Goal: Check status: Check status

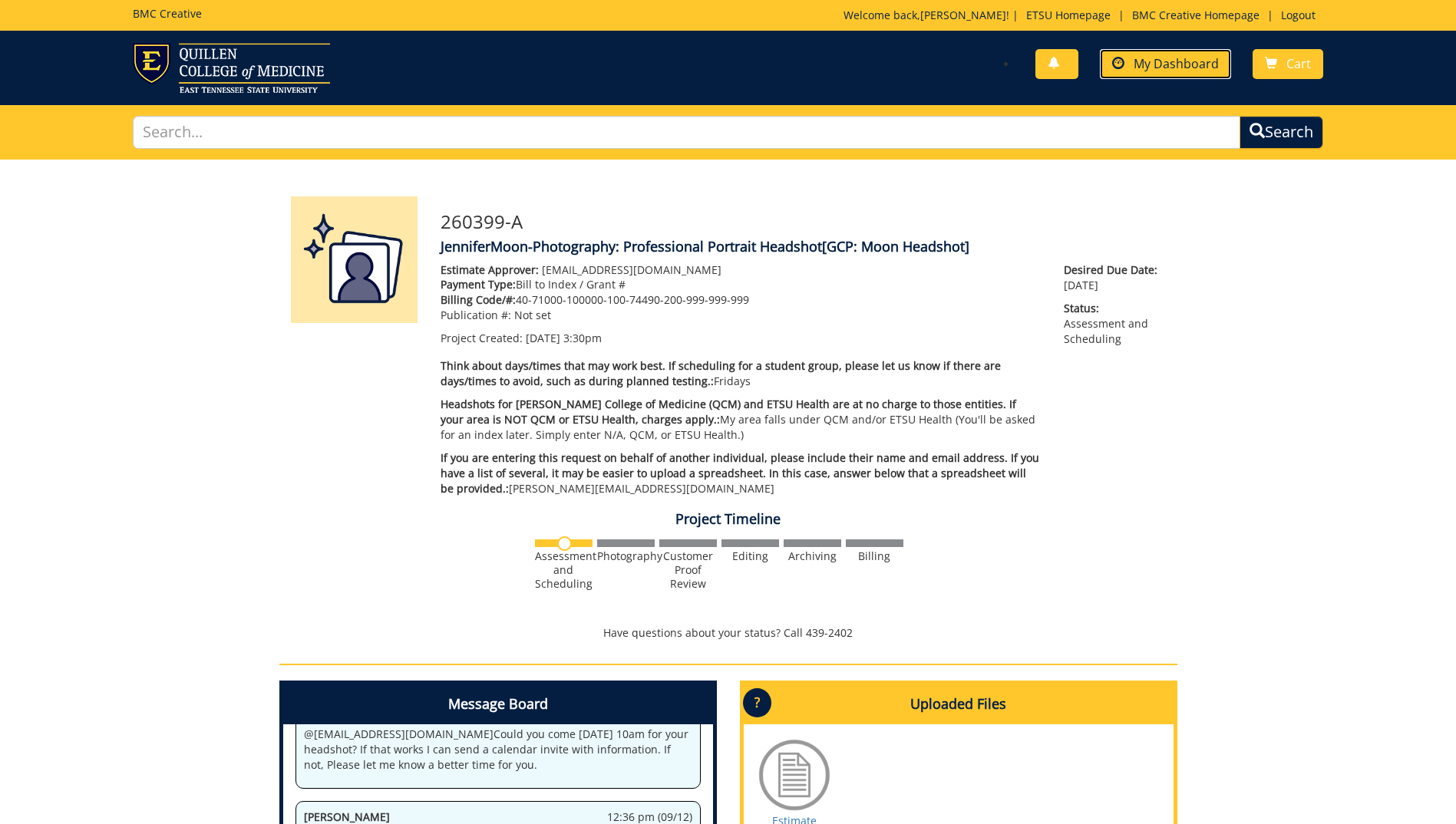
click at [1169, 65] on span "My Dashboard" at bounding box center [1176, 63] width 85 height 17
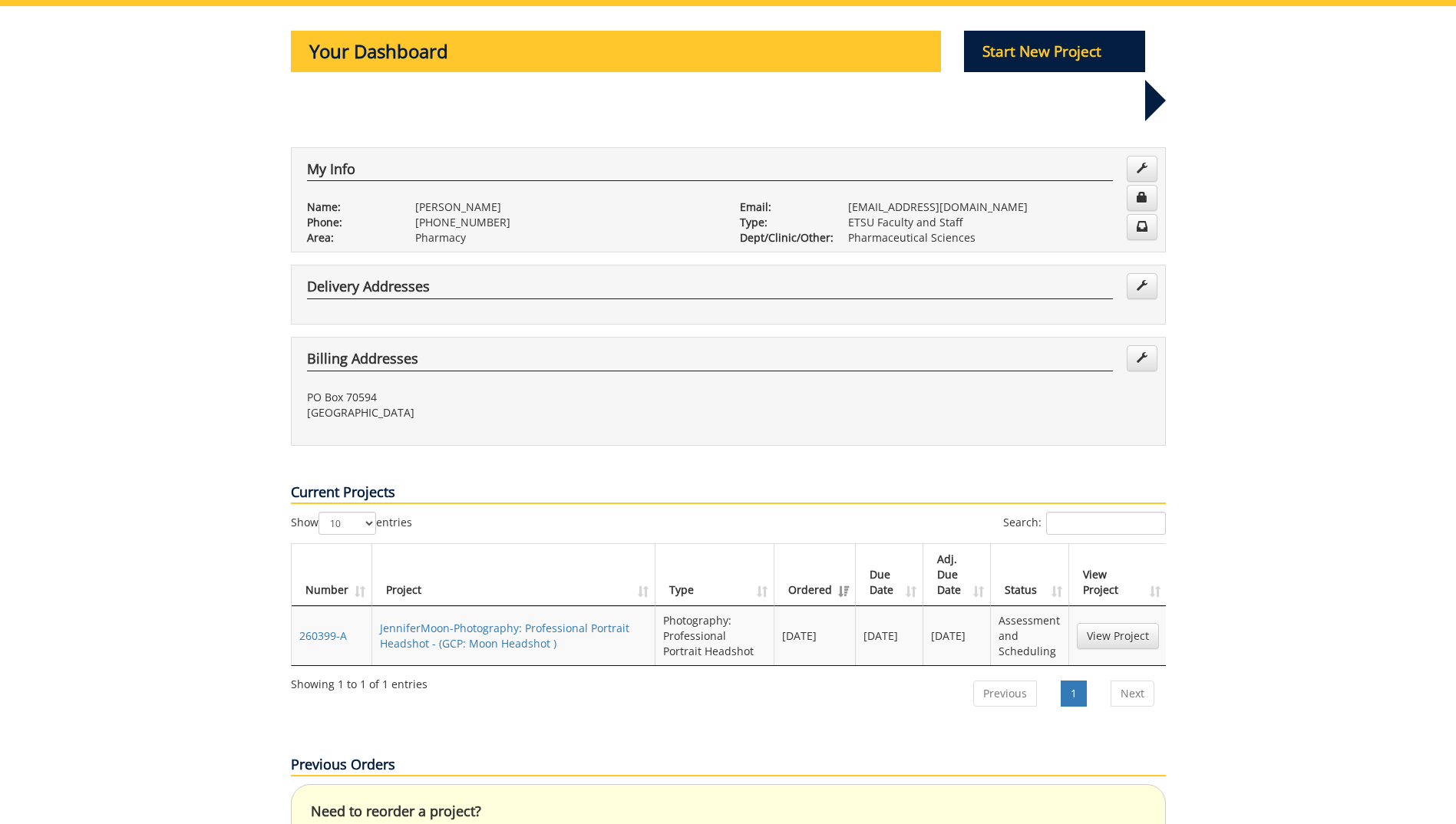
scroll to position [230, 0]
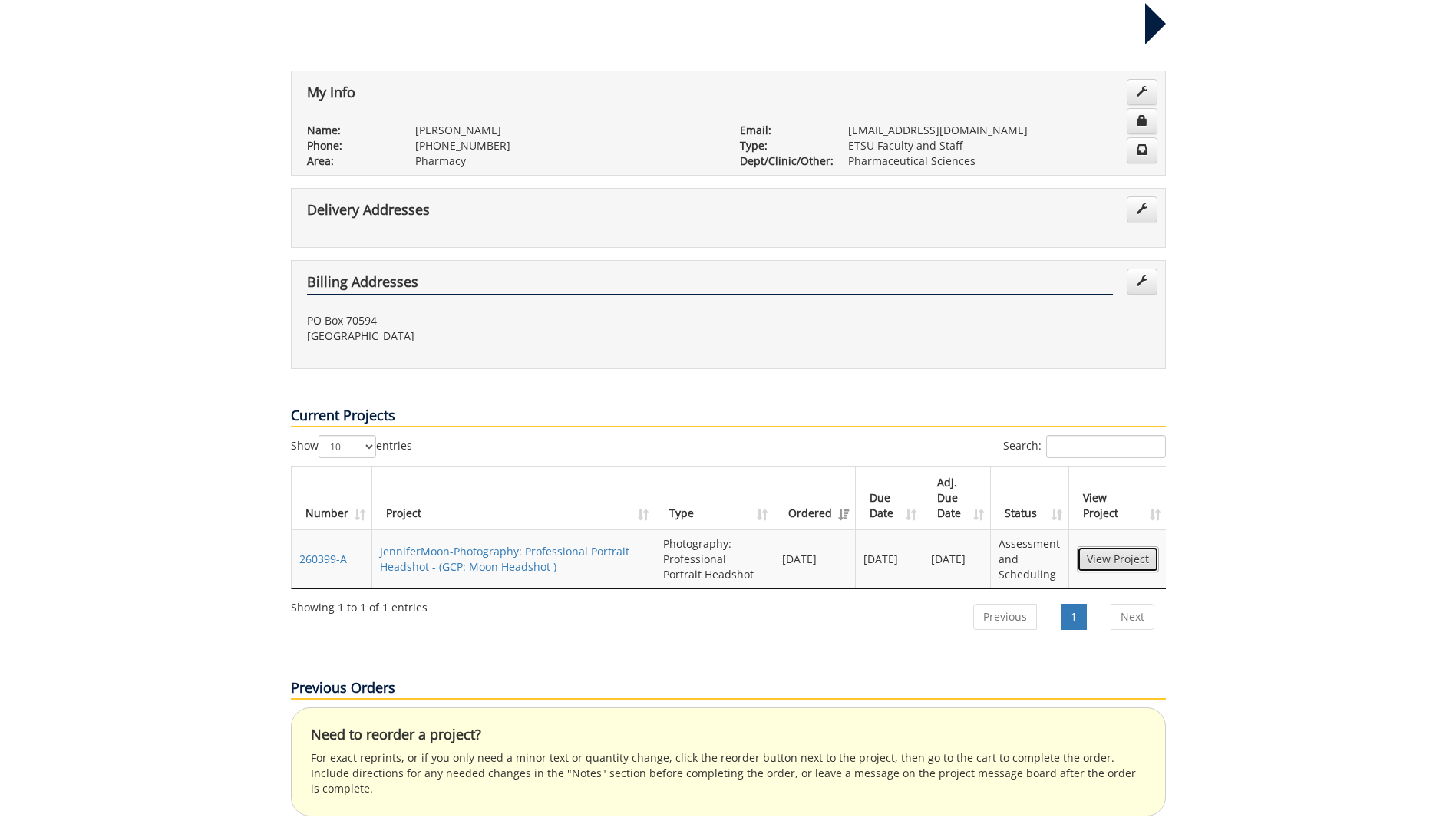
click at [1107, 546] on link "View Project" at bounding box center [1117, 559] width 82 height 26
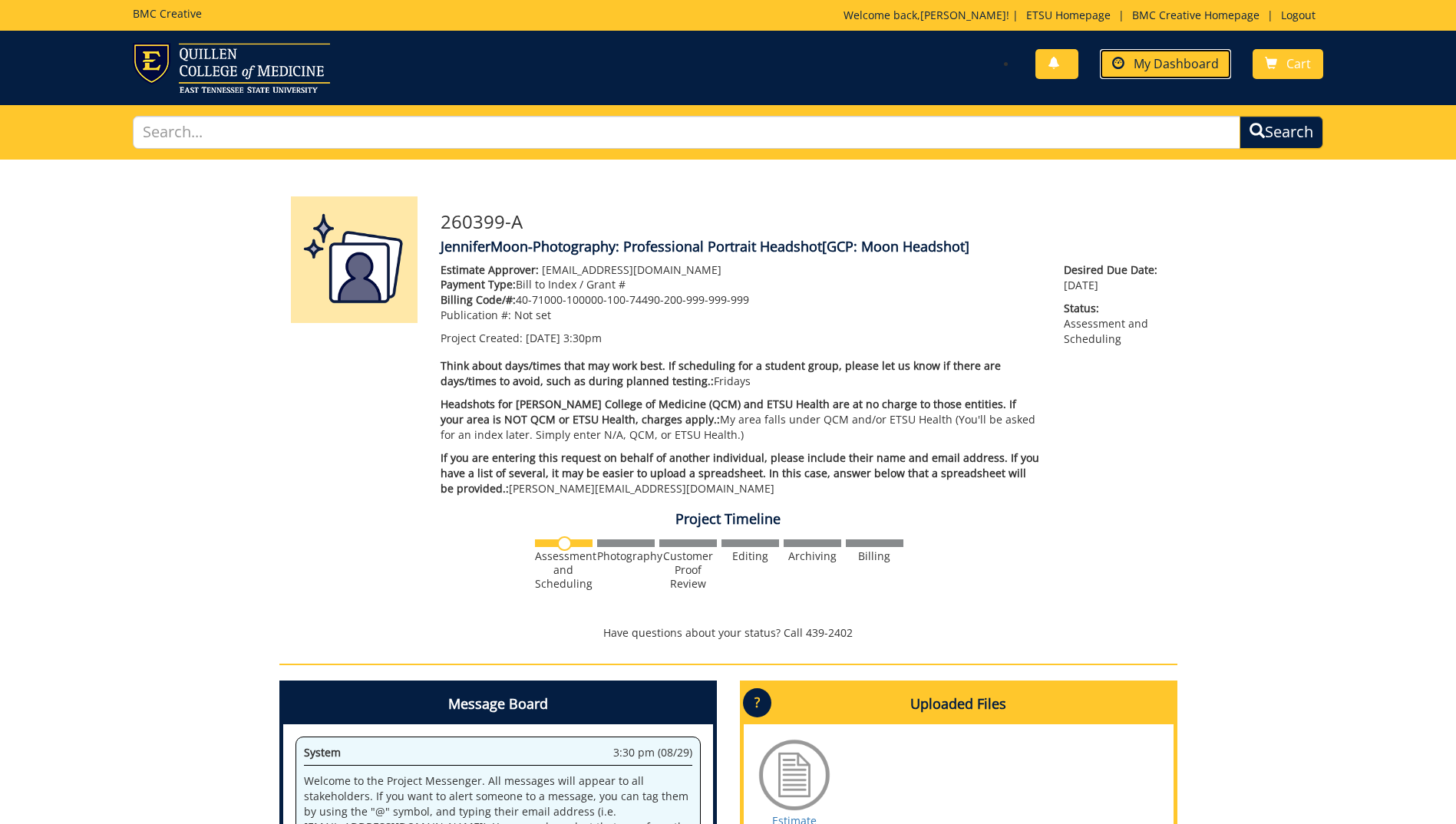
click at [1159, 66] on span "My Dashboard" at bounding box center [1176, 63] width 85 height 17
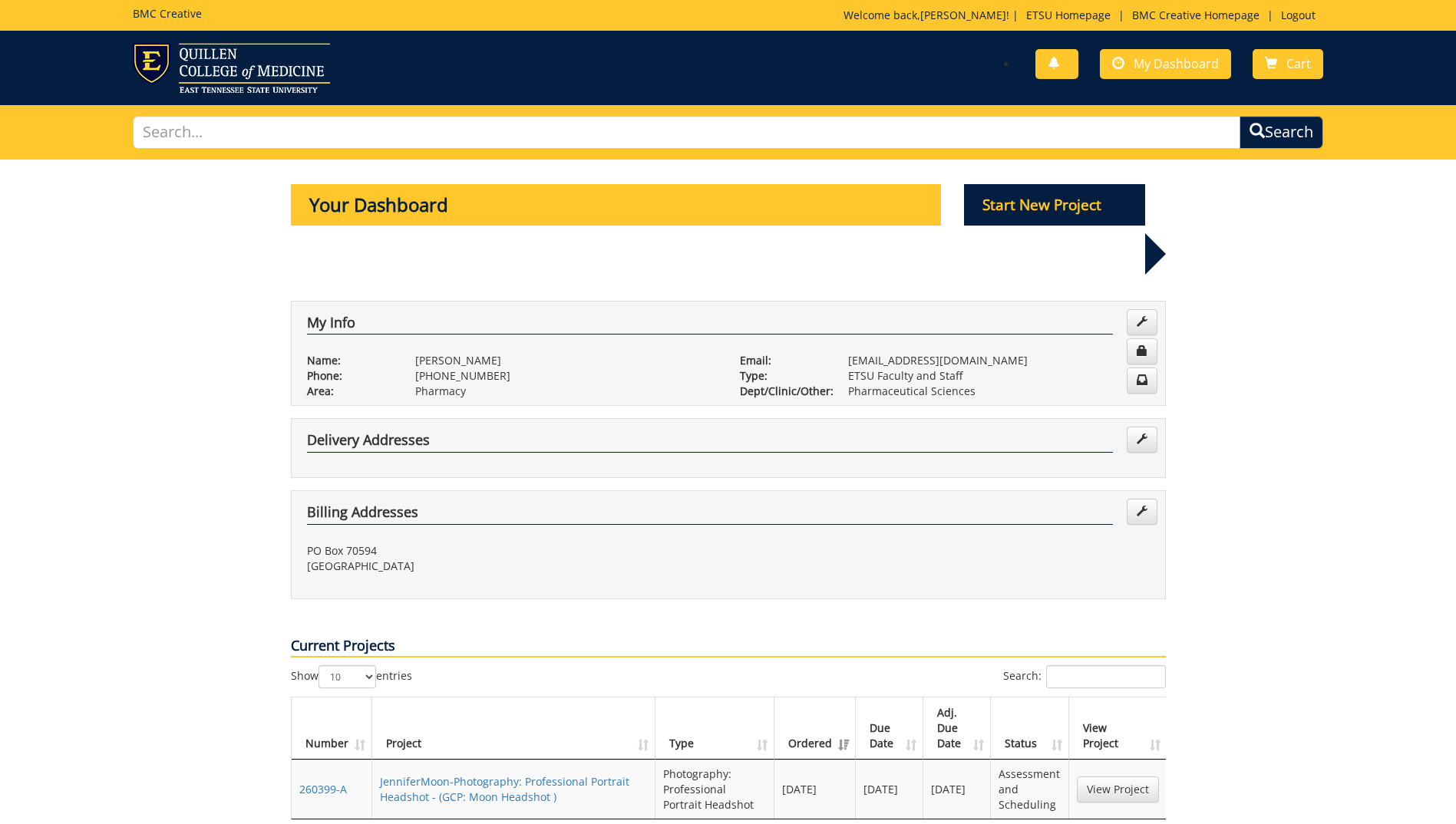
scroll to position [154, 0]
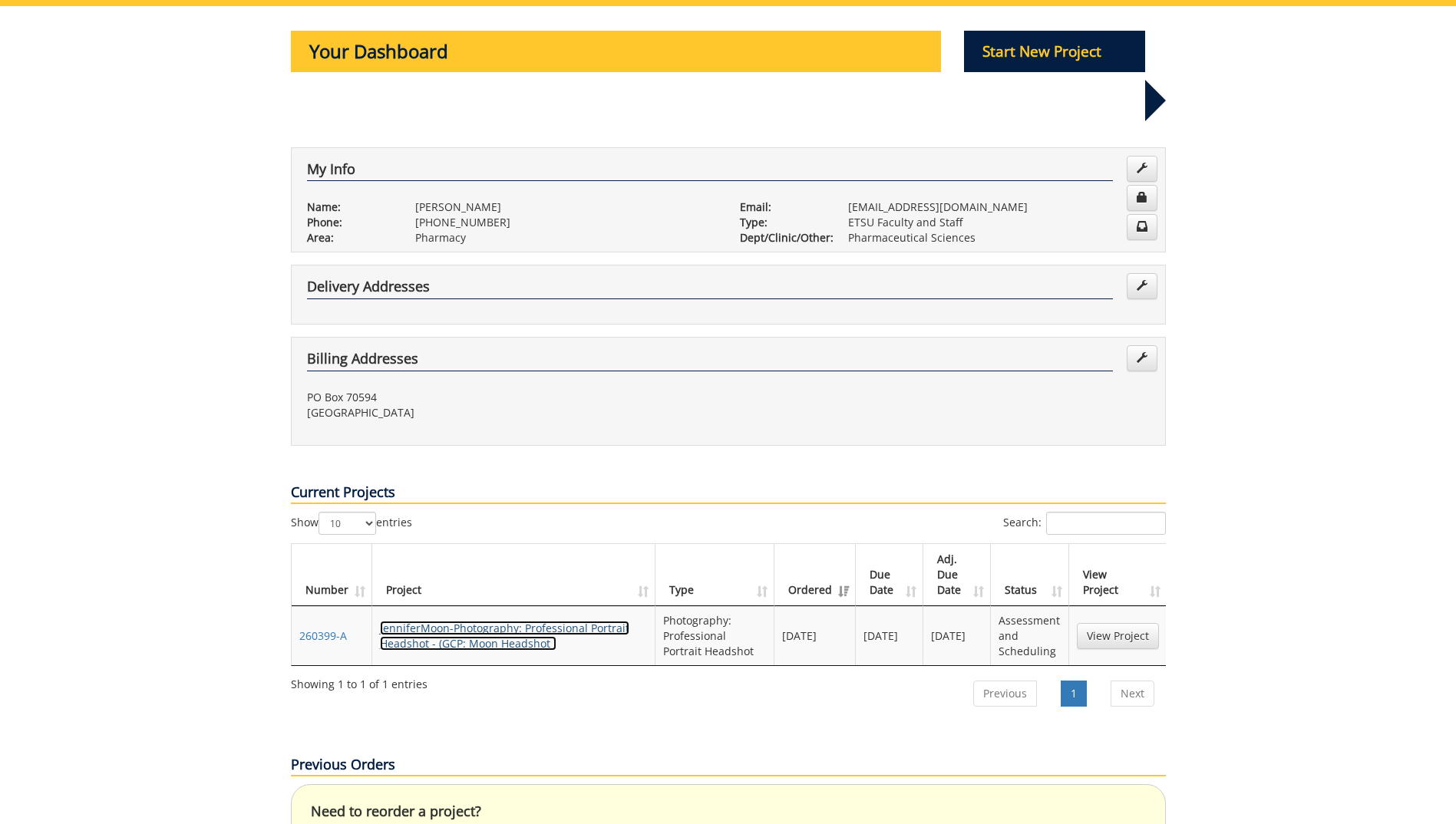
click at [402, 621] on link "JenniferMoon-Photography: Professional Portrait Headshot - (GCP: Moon Headshot )" at bounding box center [505, 635] width 250 height 30
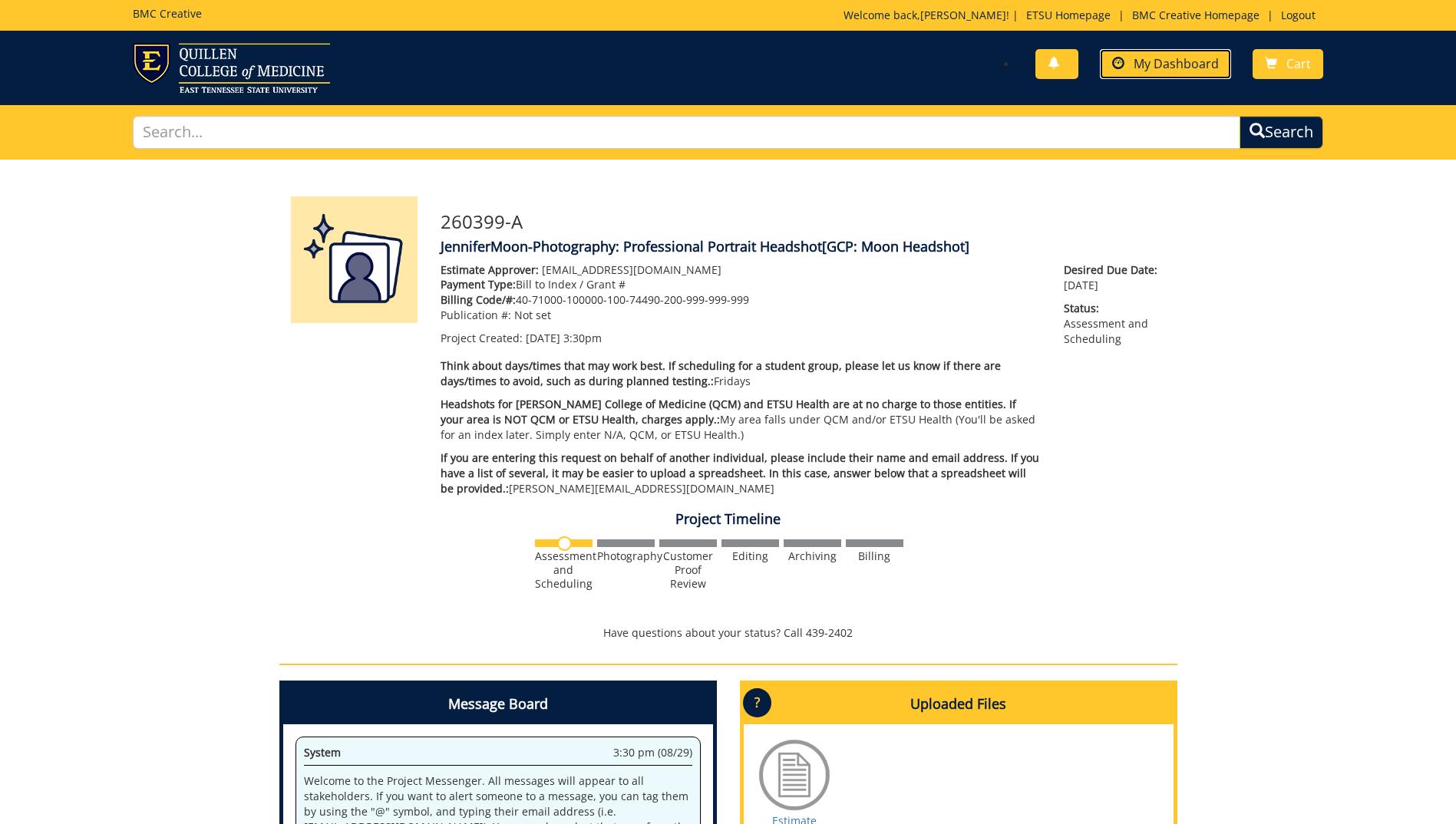
click at [1175, 61] on span "My Dashboard" at bounding box center [1176, 63] width 85 height 17
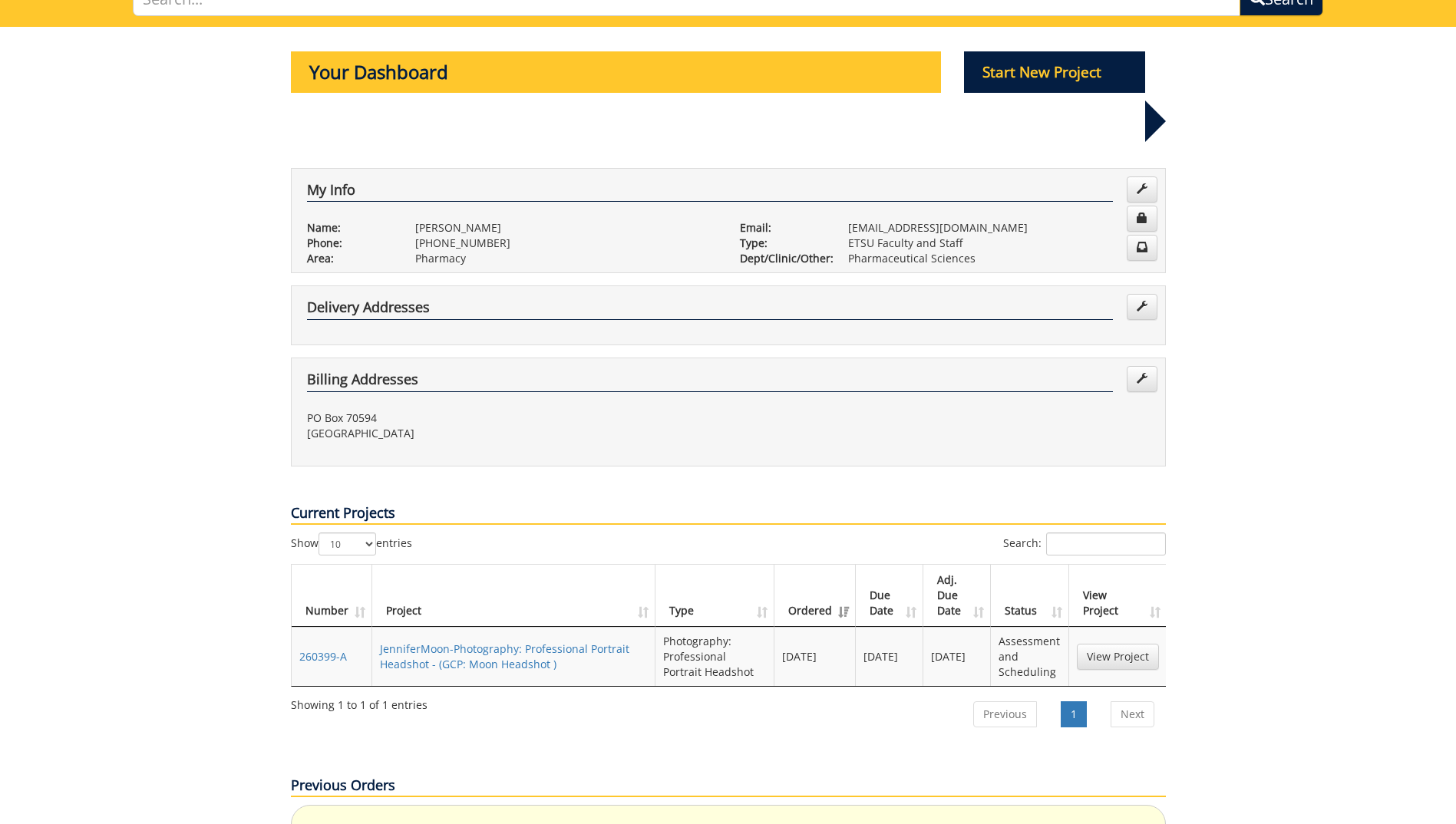
scroll to position [0, 2]
click at [1141, 701] on link "Next" at bounding box center [1131, 714] width 44 height 26
click at [514, 642] on link "JenniferMoon-Photography: Professional Portrait Headshot - (GCP: Moon Headshot )" at bounding box center [503, 656] width 250 height 30
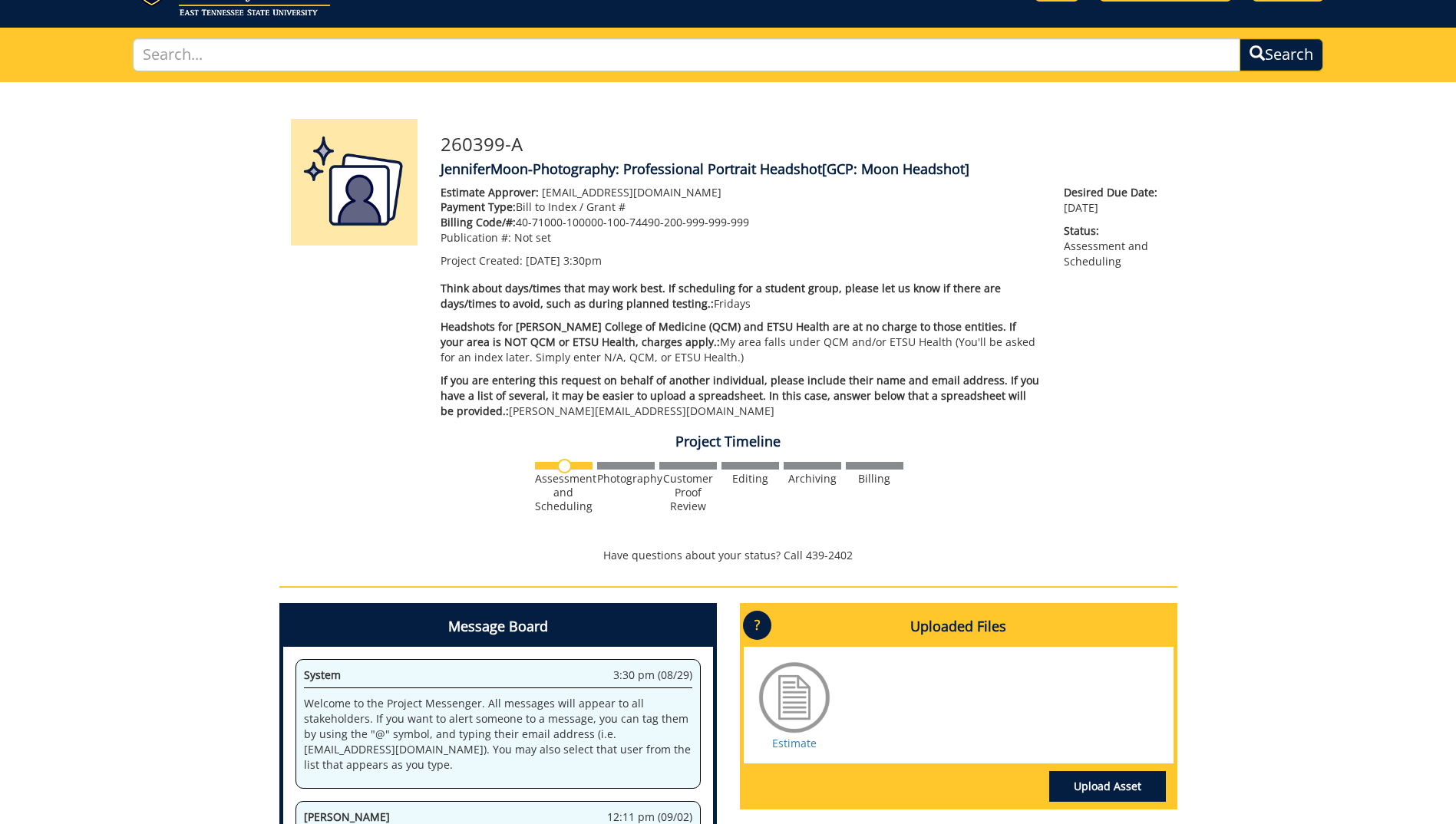
scroll to position [1, 0]
